Goal: Task Accomplishment & Management: Manage account settings

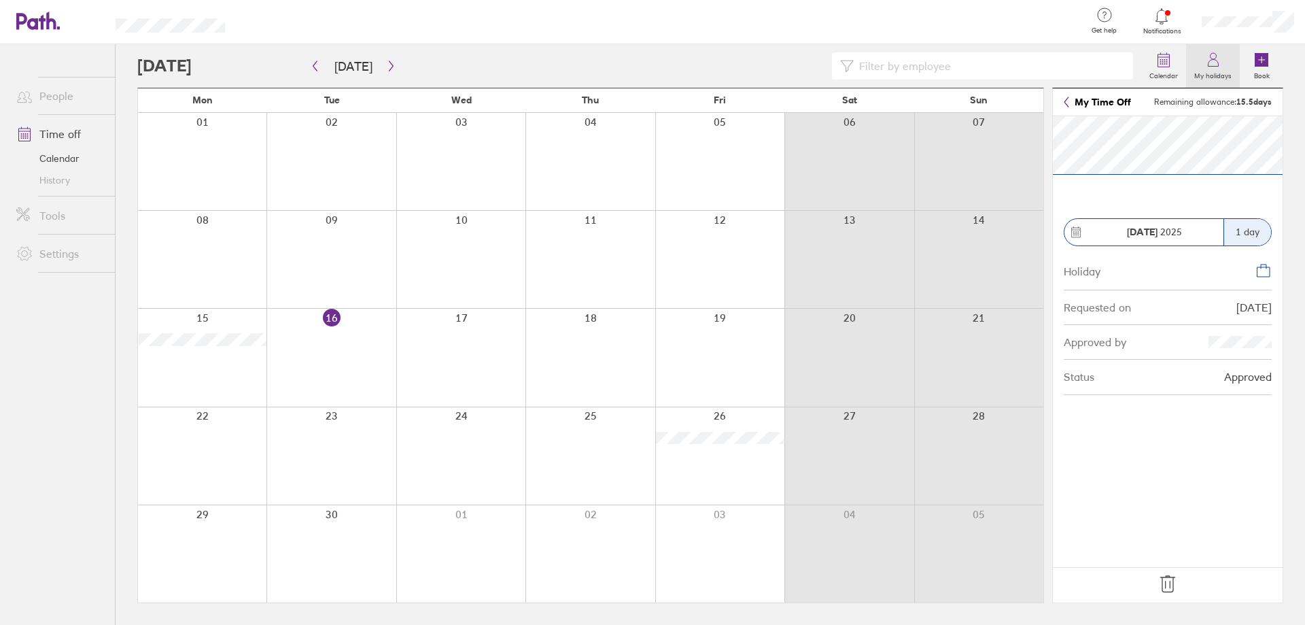
click at [1221, 70] on label "My holidays" at bounding box center [1213, 74] width 54 height 12
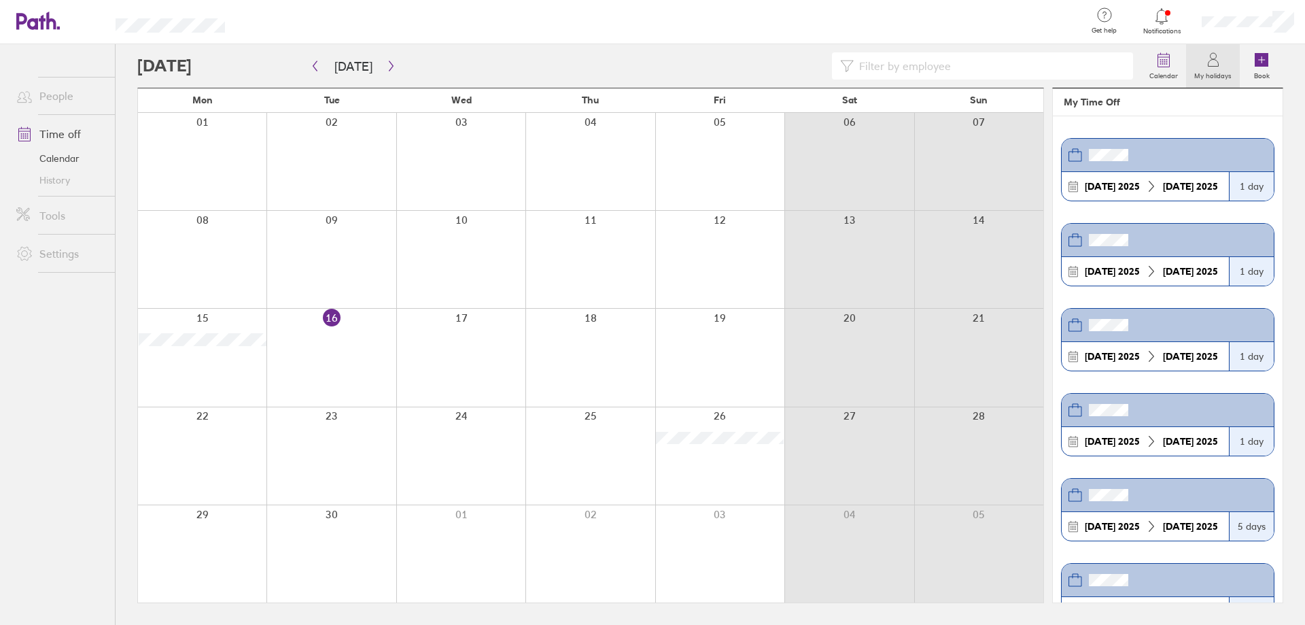
click at [1157, 183] on div "[DATE]" at bounding box center [1190, 186] width 66 height 11
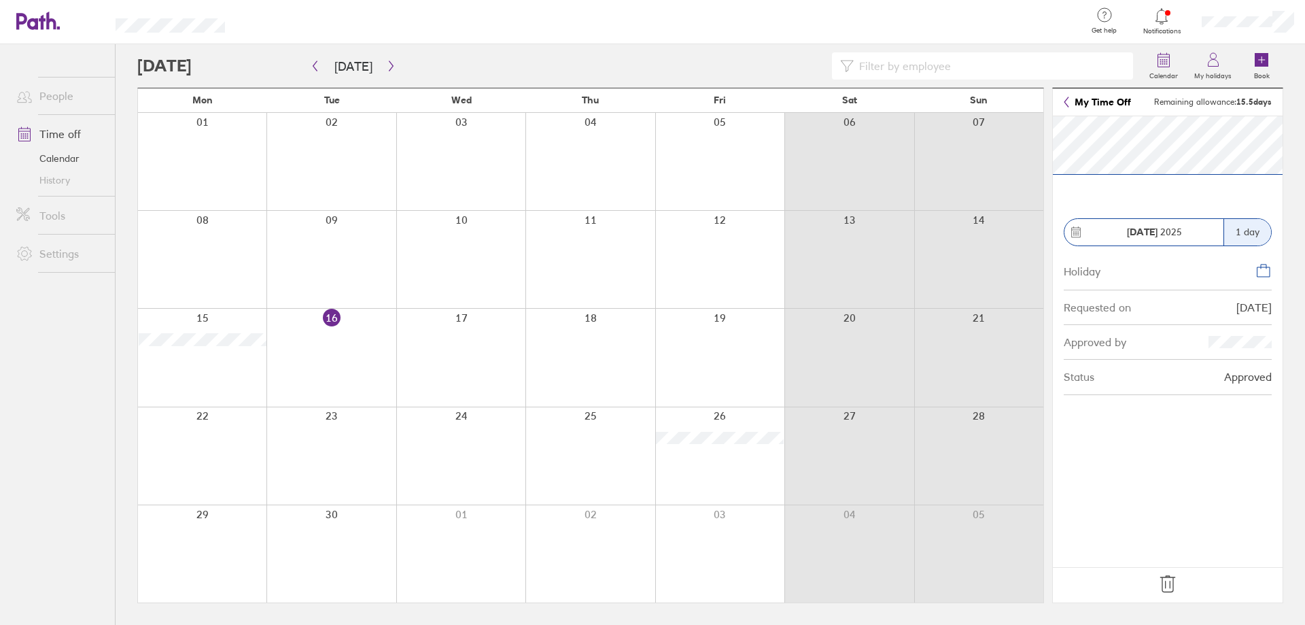
click at [1261, 268] on icon at bounding box center [1263, 270] width 16 height 16
drag, startPoint x: 1188, startPoint y: 390, endPoint x: 1175, endPoint y: 370, distance: 24.1
click at [1187, 389] on div "Status Approved" at bounding box center [1168, 377] width 208 height 35
click at [1169, 342] on div "Approved by" at bounding box center [1168, 342] width 208 height 35
click at [1167, 335] on div "Approved by" at bounding box center [1168, 342] width 208 height 35
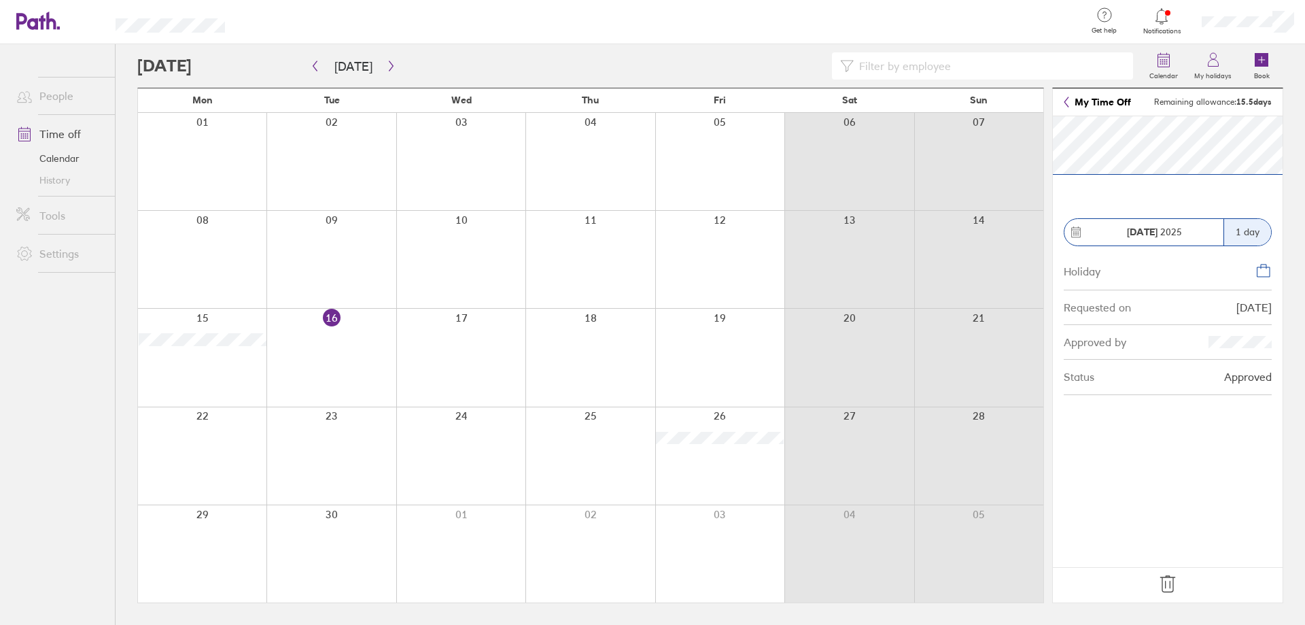
click at [1168, 584] on icon at bounding box center [1168, 584] width 22 height 22
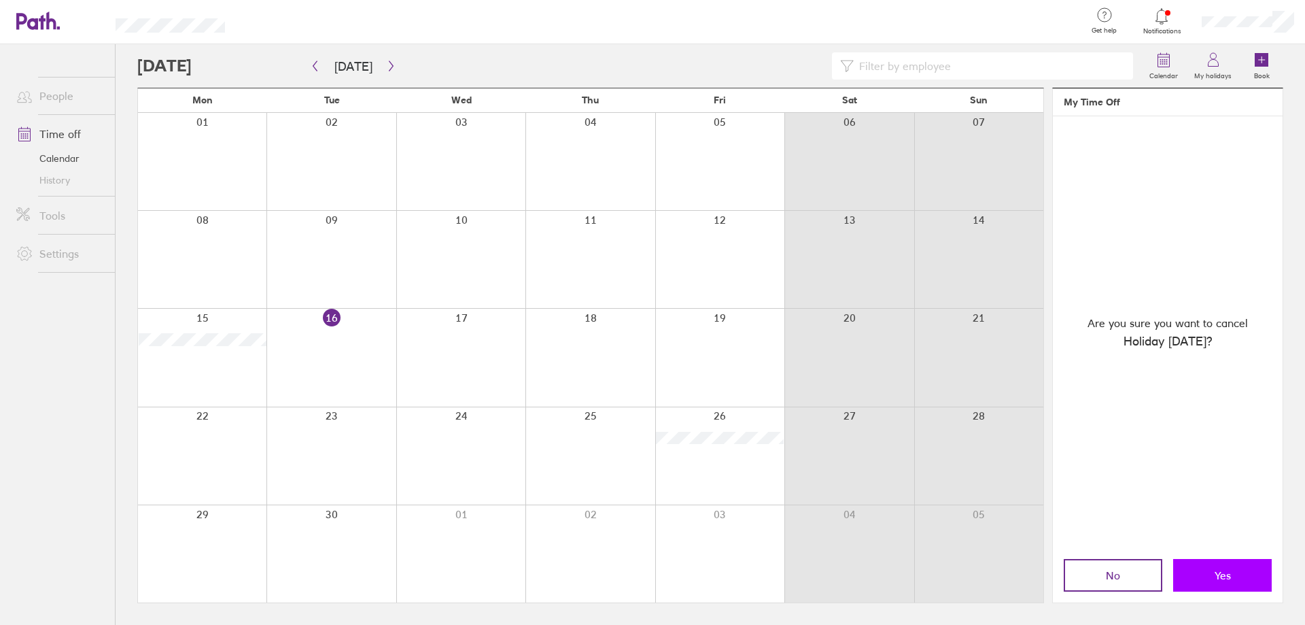
click at [1228, 580] on span "Yes" at bounding box center [1222, 575] width 16 height 12
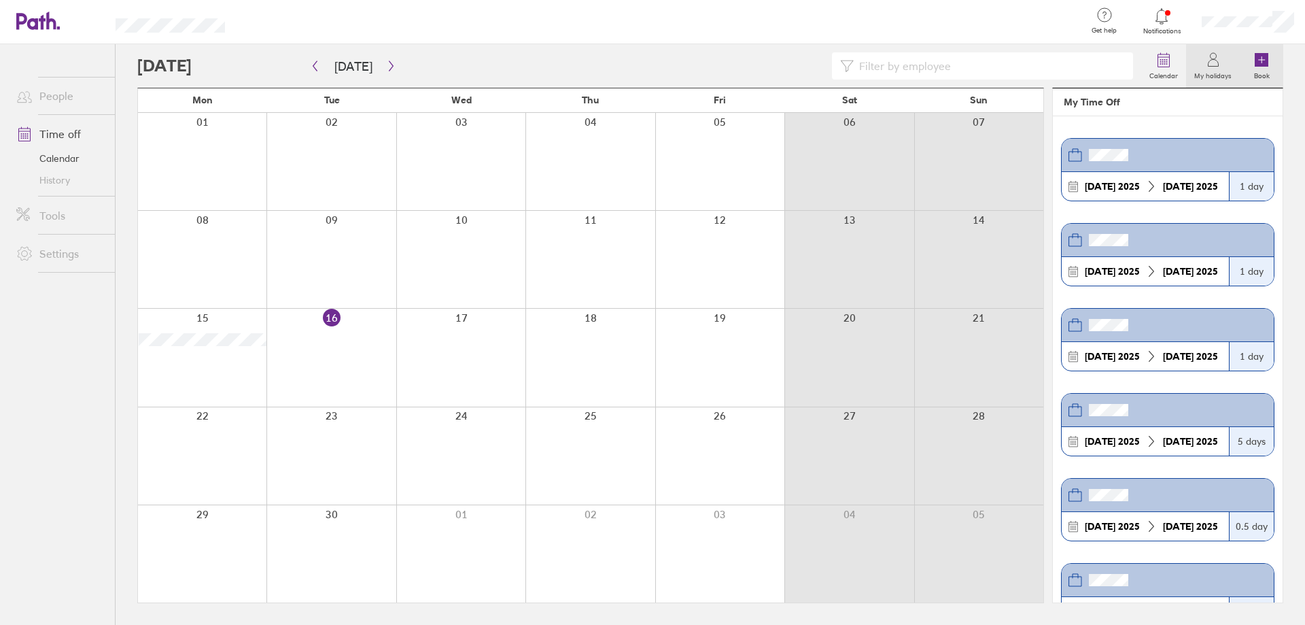
click at [1262, 66] on icon at bounding box center [1262, 60] width 14 height 14
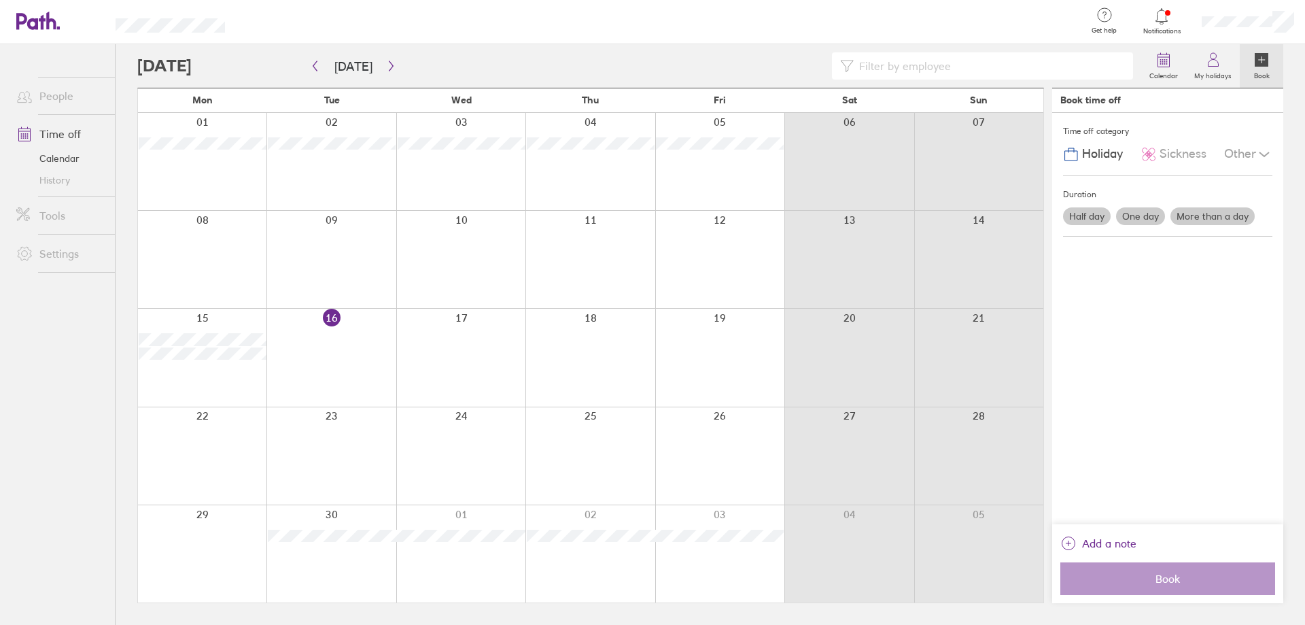
click at [340, 455] on div at bounding box center [330, 455] width 129 height 97
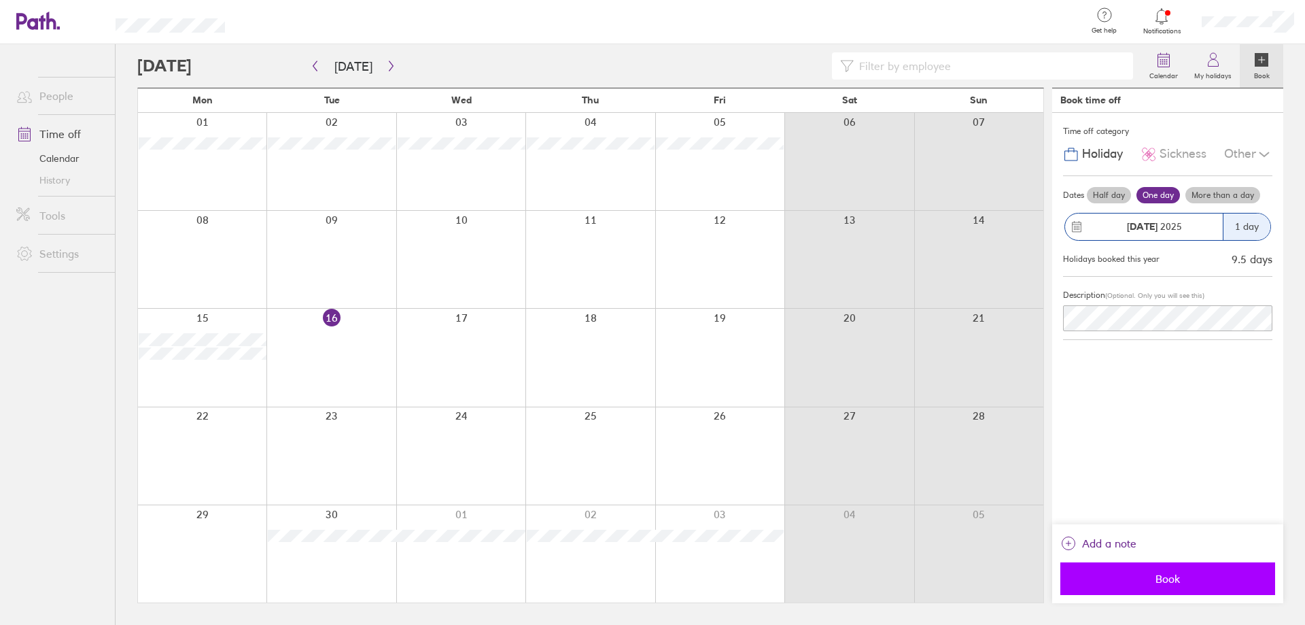
click at [1158, 581] on span "Book" at bounding box center [1168, 578] width 196 height 12
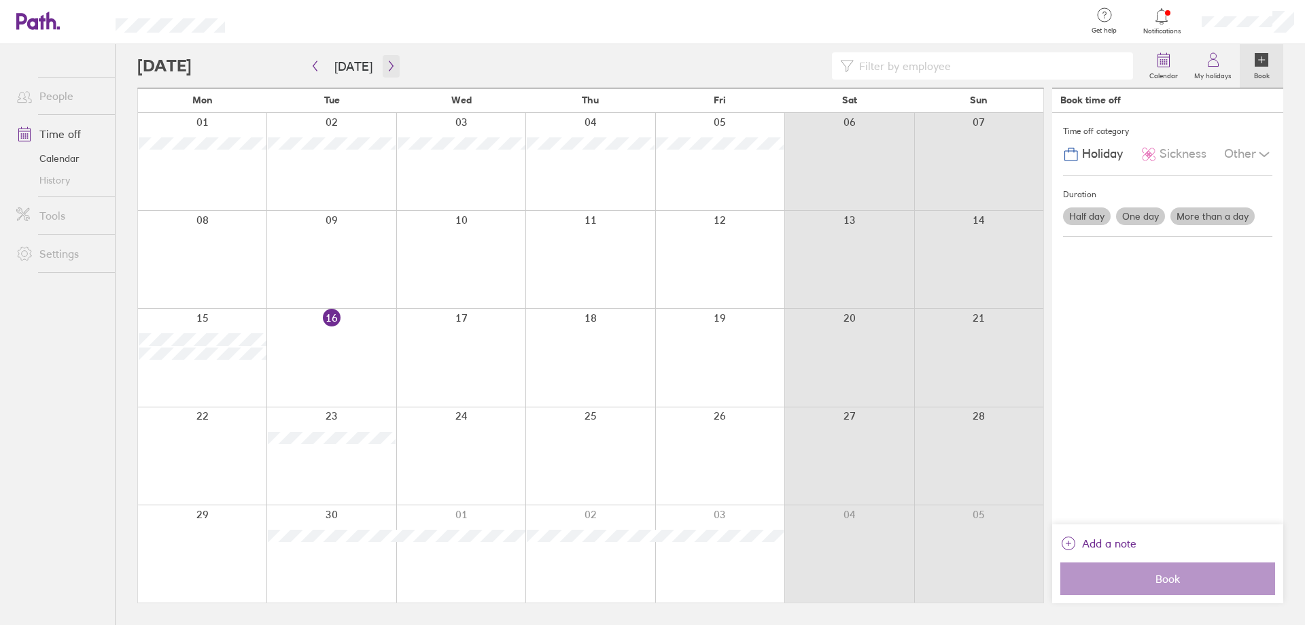
click at [387, 67] on icon "button" at bounding box center [391, 65] width 10 height 11
click at [1224, 67] on link "My holidays" at bounding box center [1213, 65] width 54 height 43
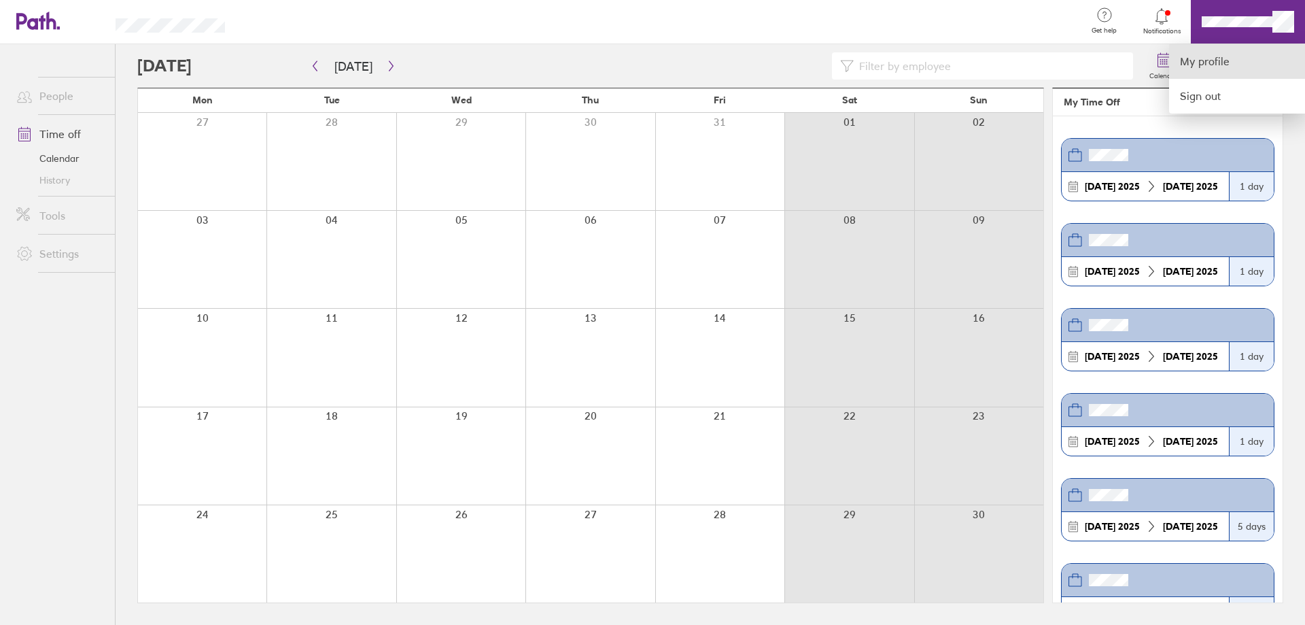
click at [1197, 66] on link "My profile" at bounding box center [1237, 61] width 136 height 35
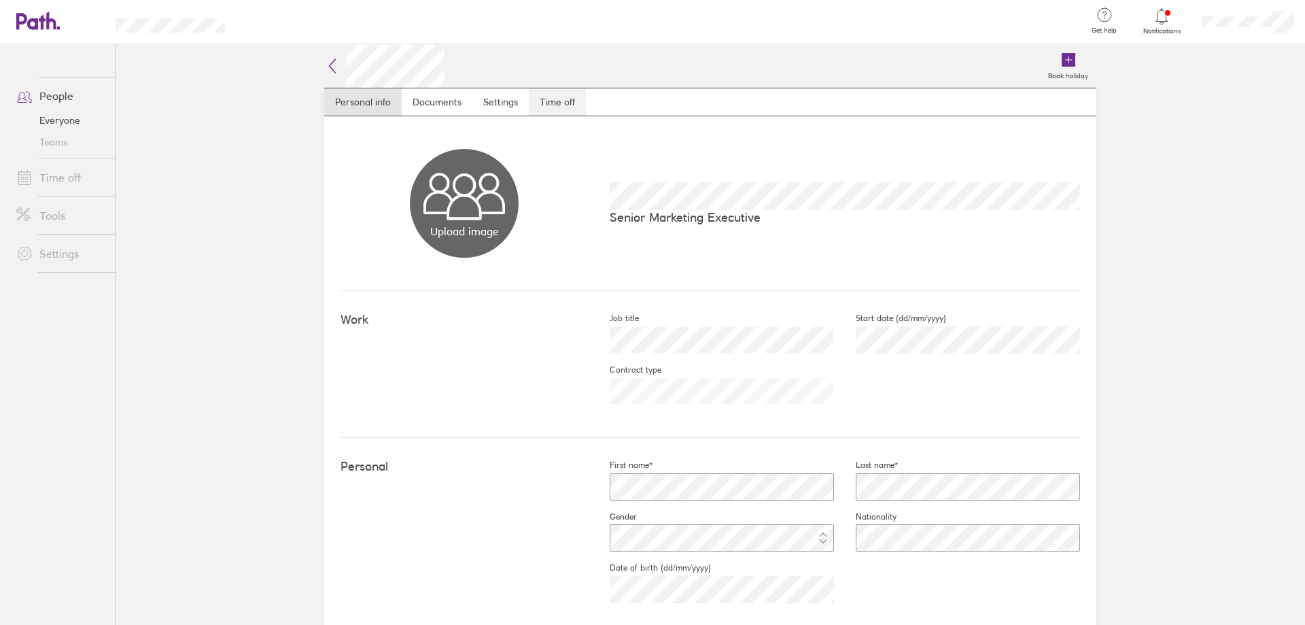
click at [546, 103] on link "Time off" at bounding box center [557, 101] width 57 height 27
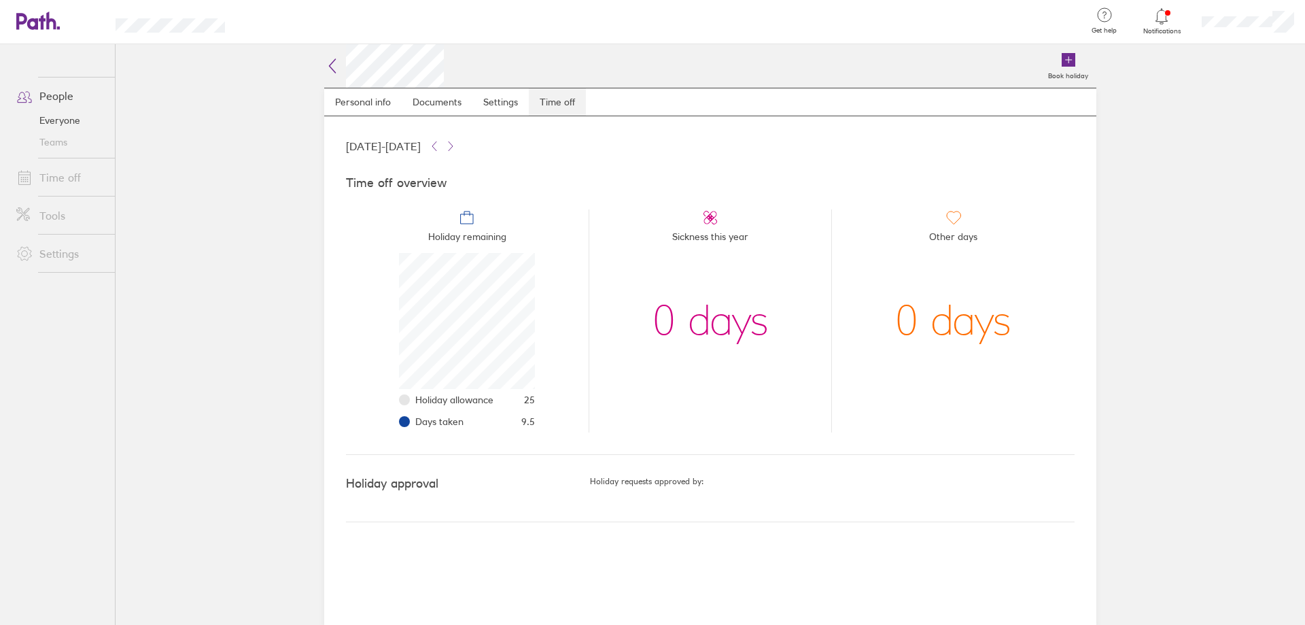
scroll to position [136, 136]
